Goal: Task Accomplishment & Management: Use online tool/utility

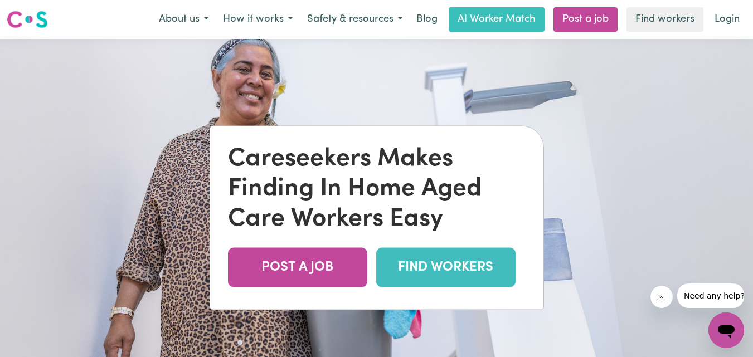
click at [443, 273] on link "FIND WORKERS" at bounding box center [445, 267] width 139 height 40
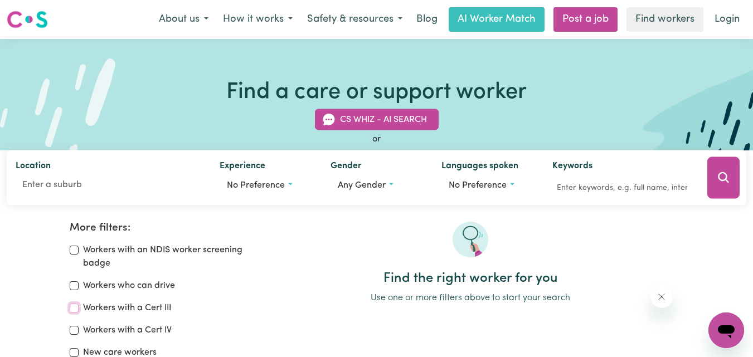
click at [75, 308] on input "Workers with a Cert III" at bounding box center [74, 308] width 9 height 9
checkbox input "true"
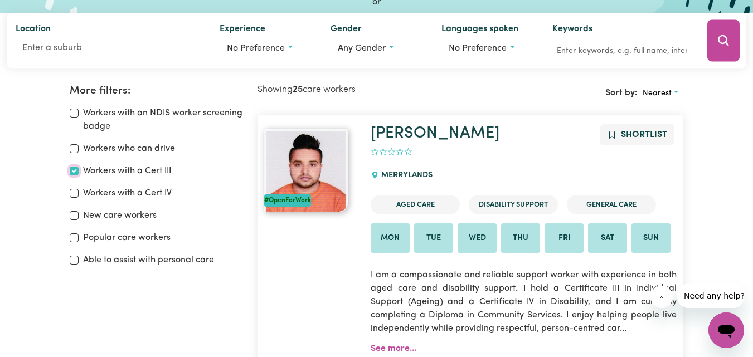
scroll to position [186, 0]
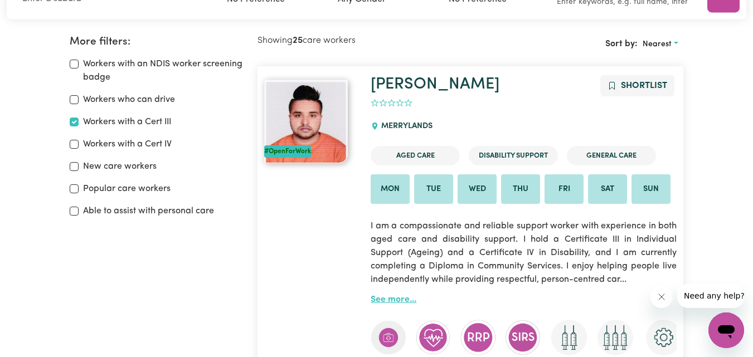
click at [405, 304] on link "See more..." at bounding box center [394, 299] width 46 height 9
